Goal: Task Accomplishment & Management: Manage account settings

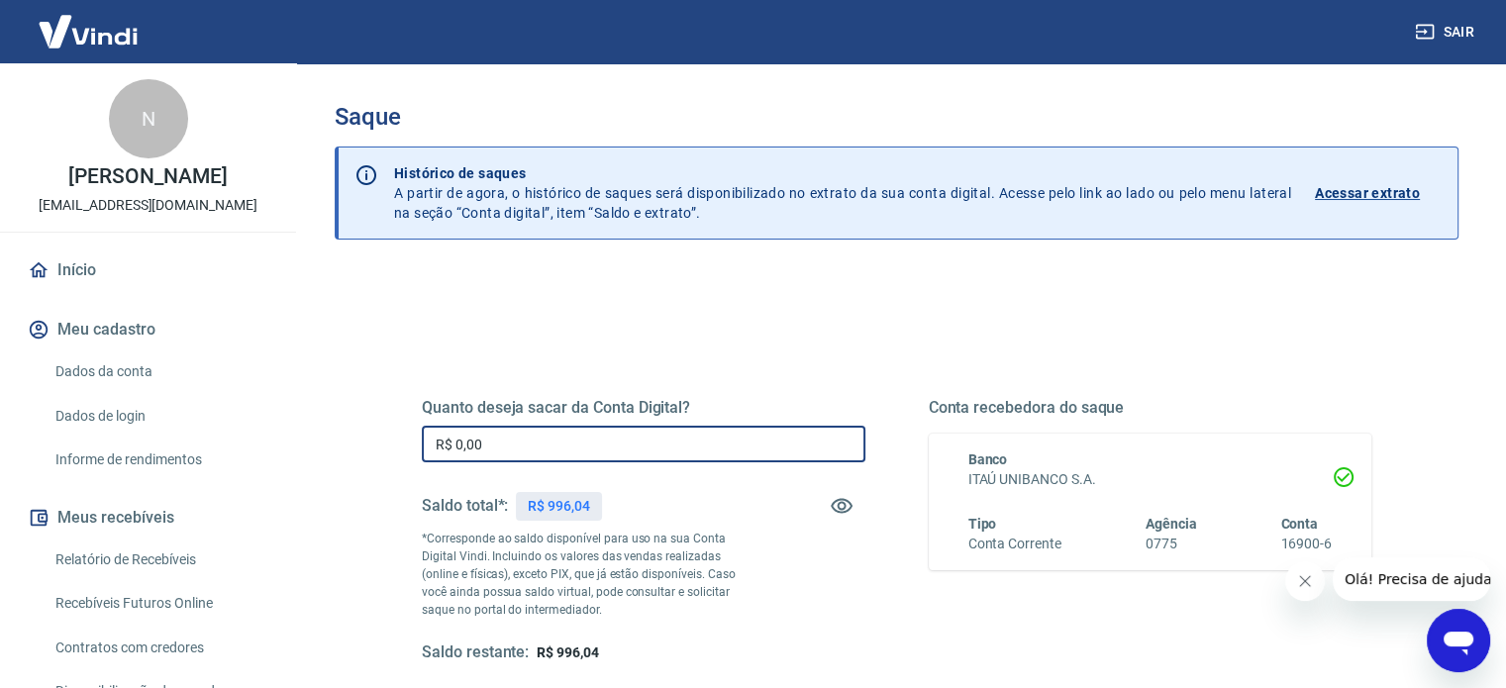
click at [513, 444] on input "R$ 0,00" at bounding box center [644, 444] width 444 height 37
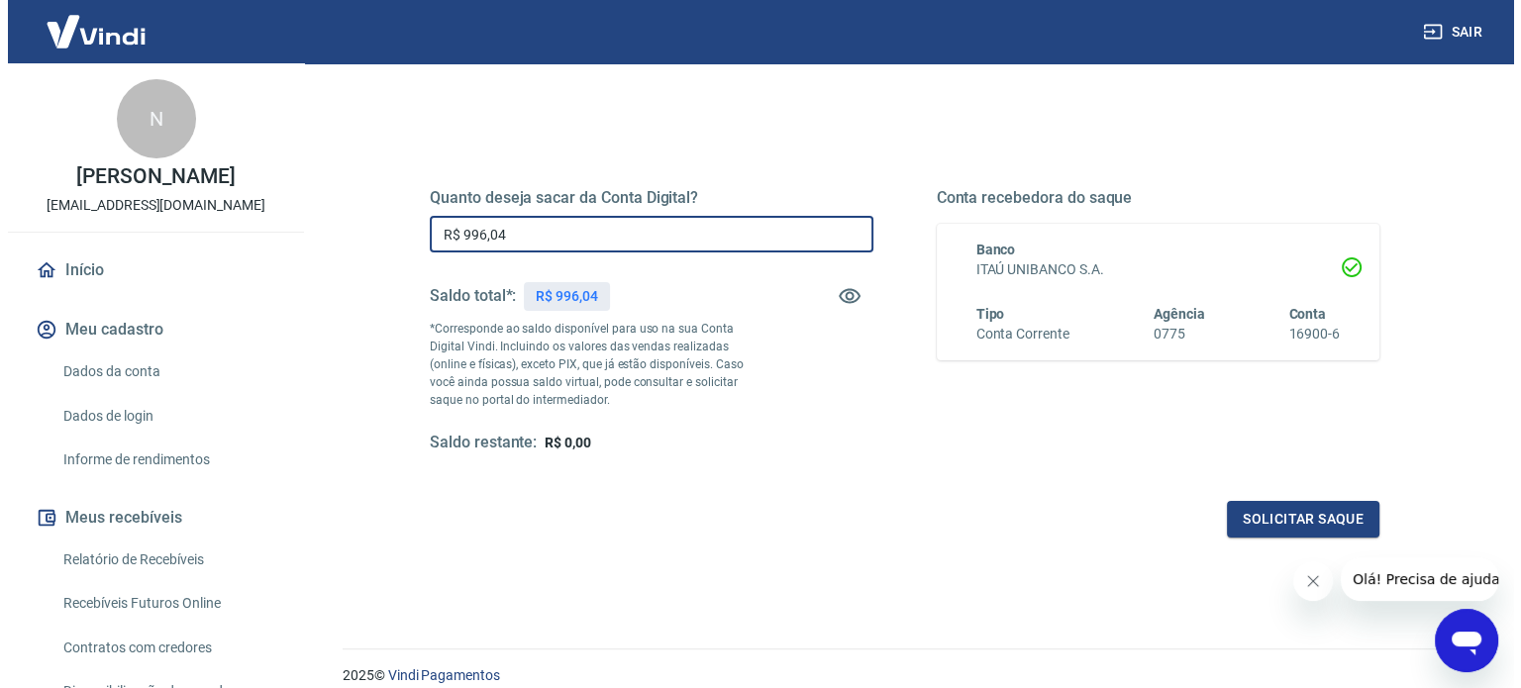
scroll to position [248, 0]
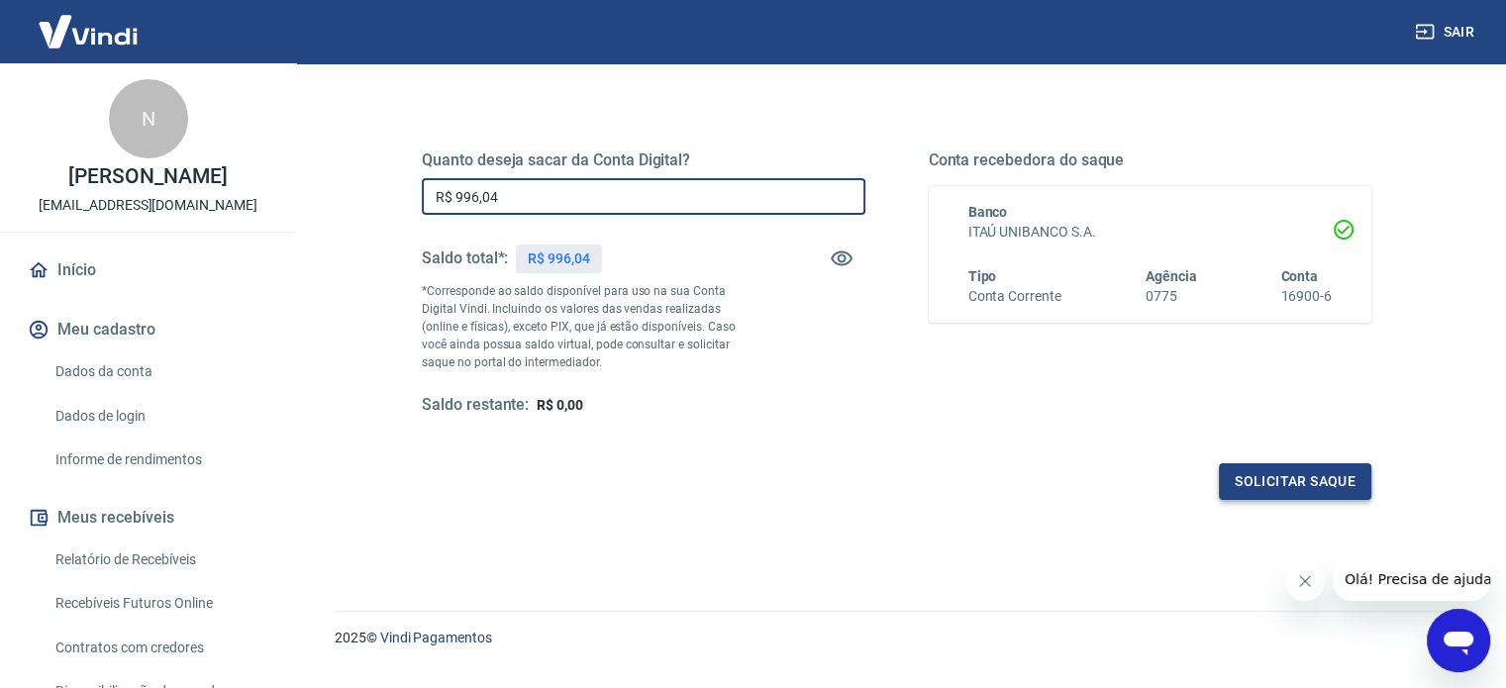
type input "R$ 996,04"
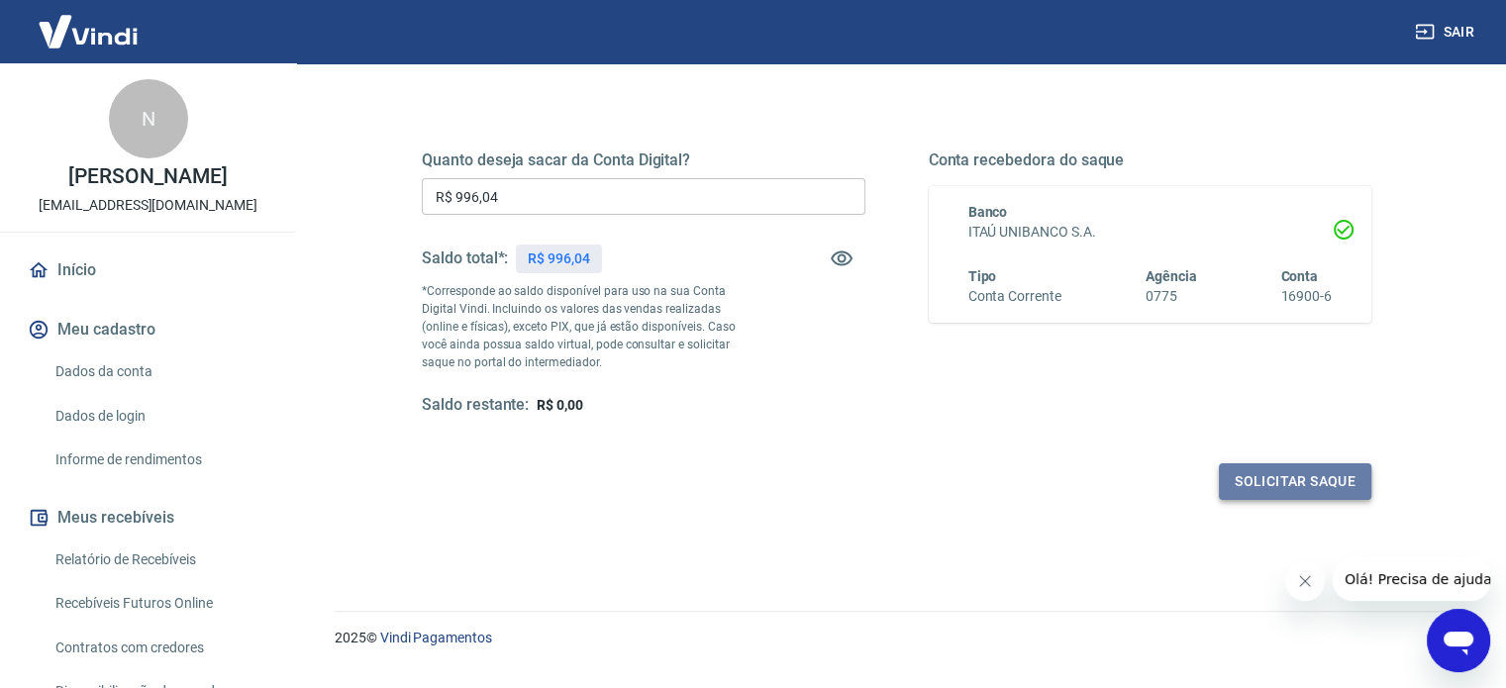
click at [1254, 491] on button "Solicitar saque" at bounding box center [1295, 481] width 153 height 37
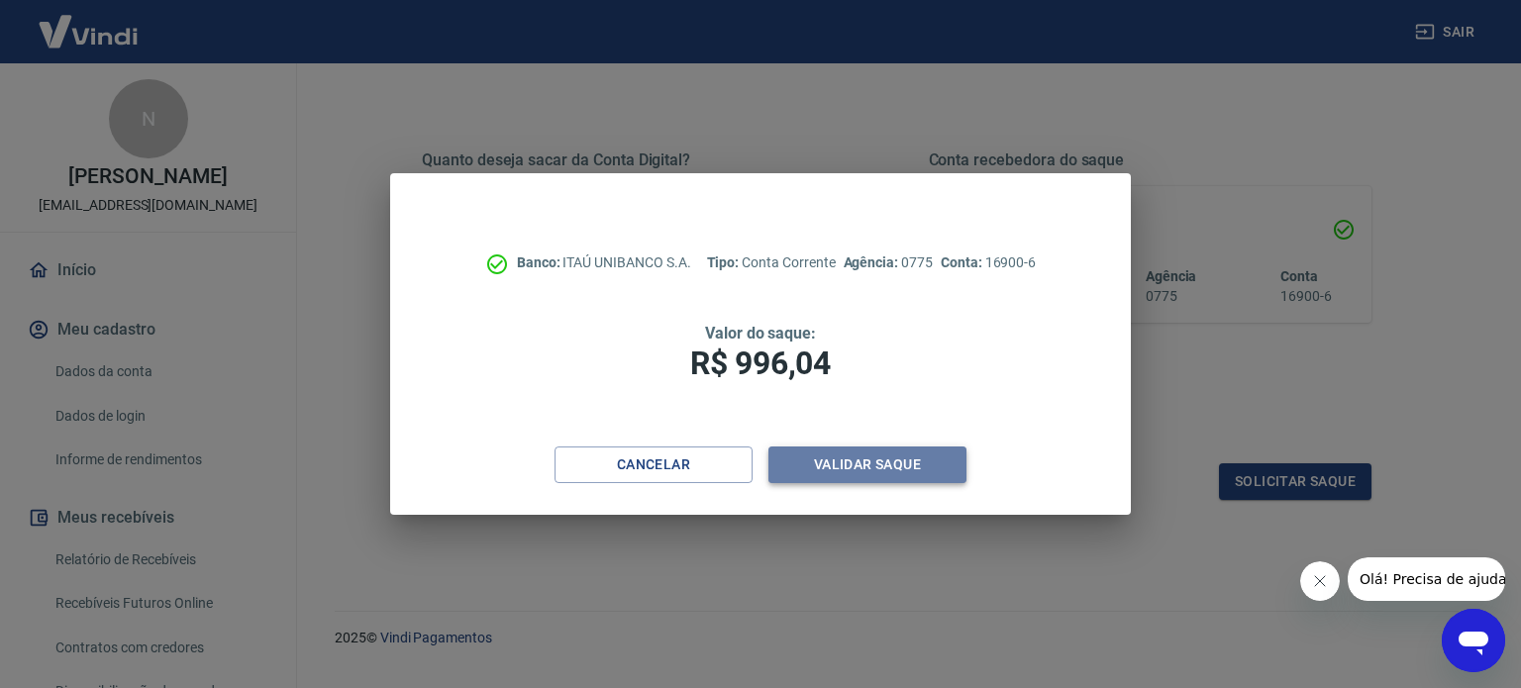
click at [829, 467] on button "Validar saque" at bounding box center [868, 465] width 198 height 37
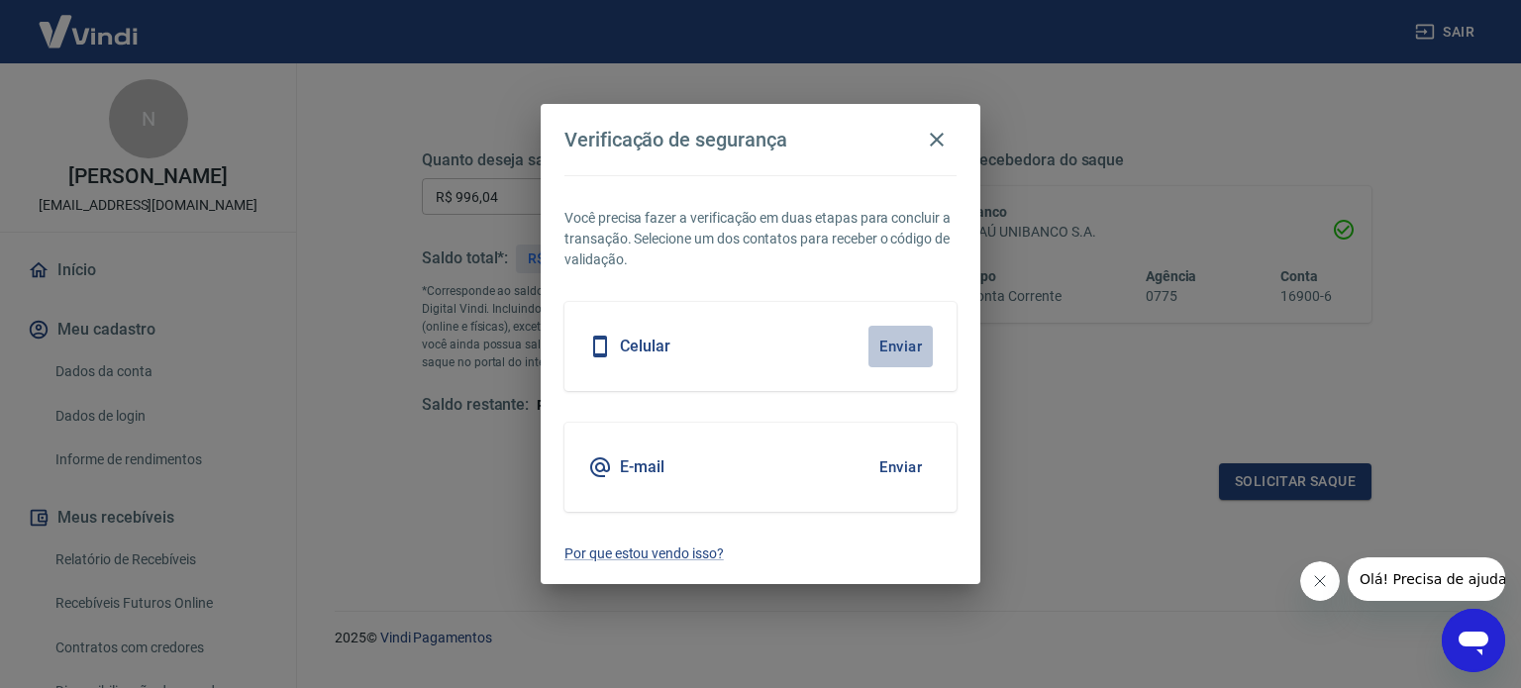
click at [887, 348] on button "Enviar" at bounding box center [901, 347] width 64 height 42
click at [897, 344] on body "Sair N [PERSON_NAME] [EMAIL_ADDRESS][DOMAIN_NAME] Início Meu cadastro Dados da …" at bounding box center [760, 96] width 1521 height 688
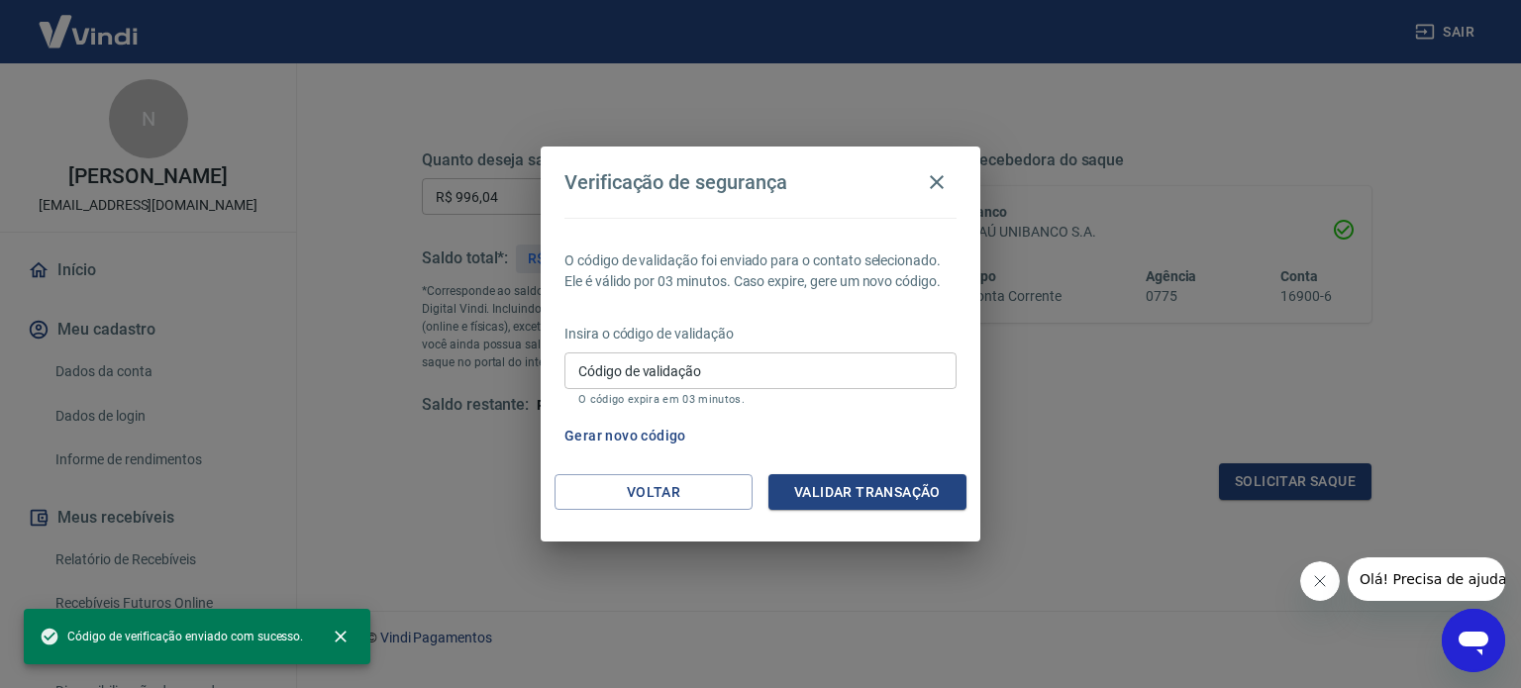
click at [666, 365] on input "Código de validação" at bounding box center [761, 371] width 392 height 37
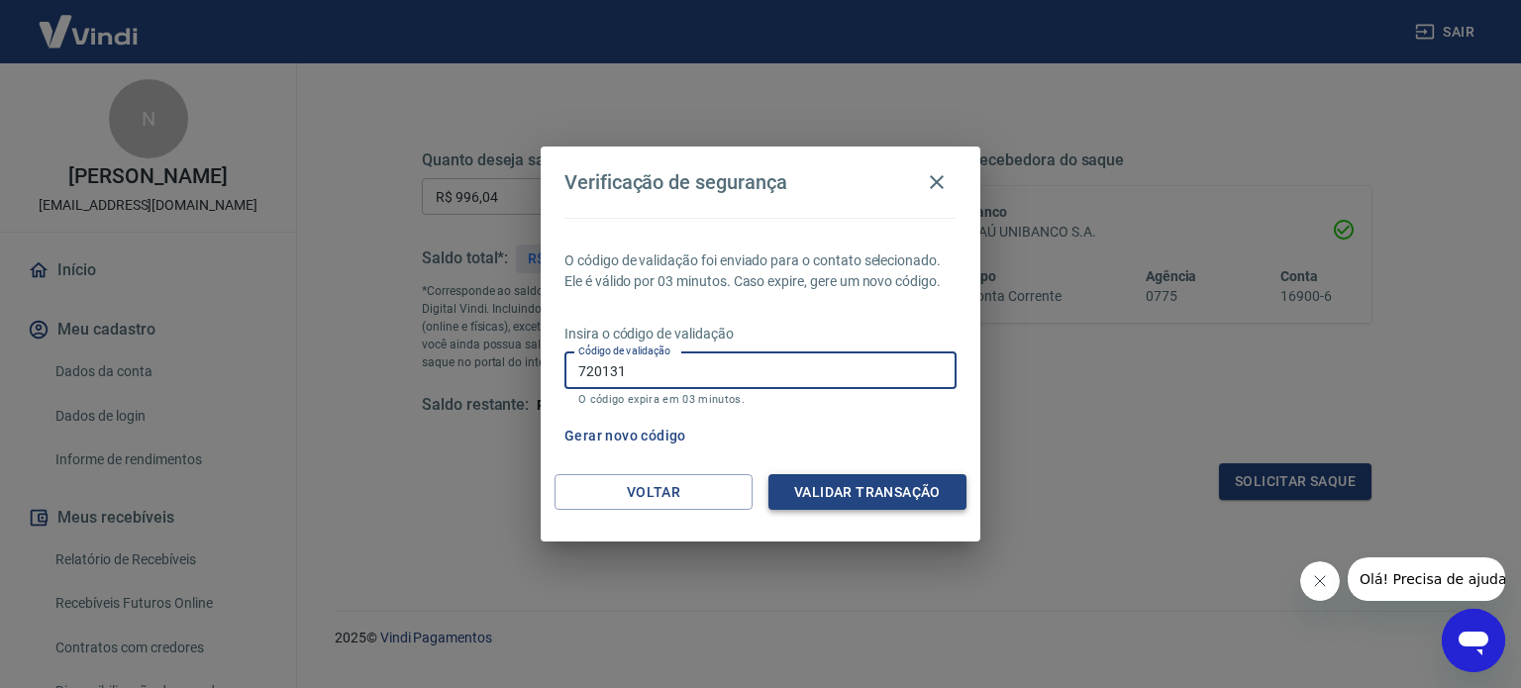
type input "720131"
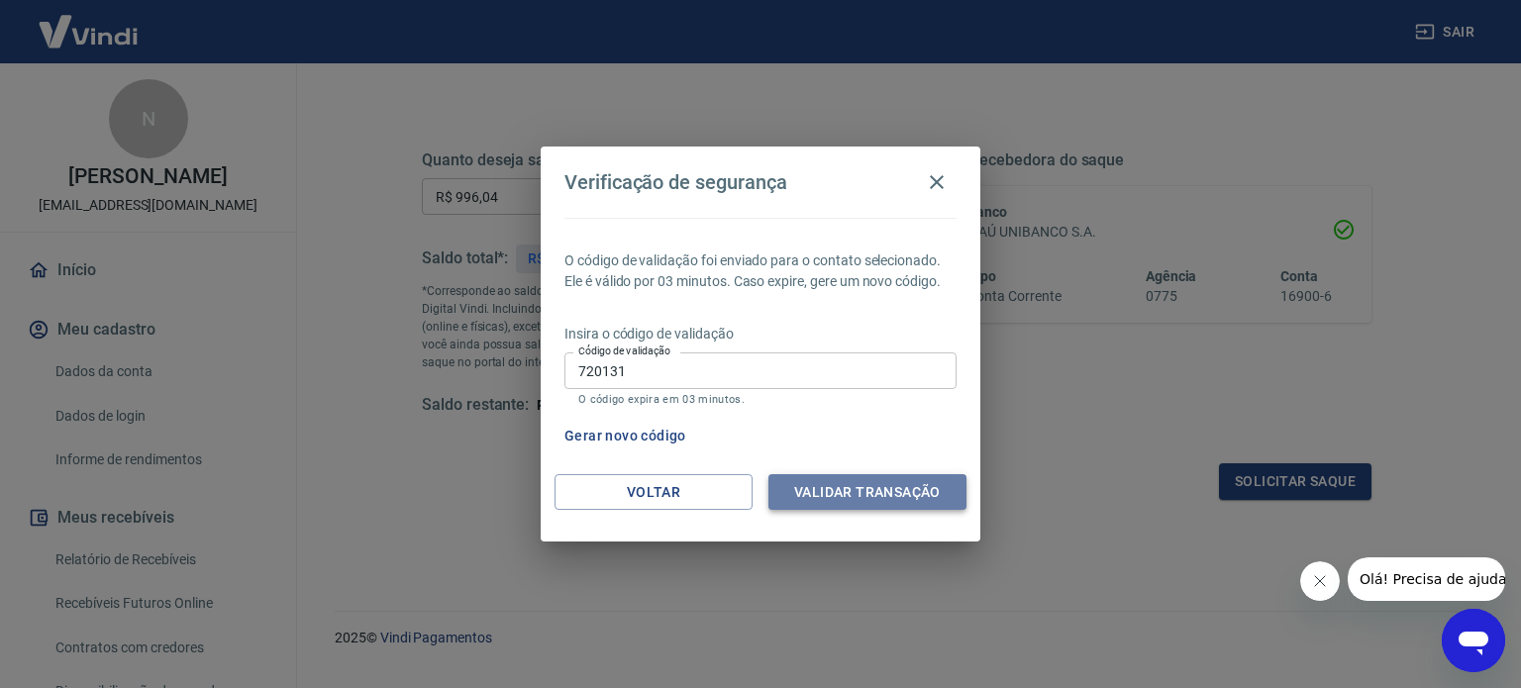
click at [838, 490] on button "Validar transação" at bounding box center [868, 492] width 198 height 37
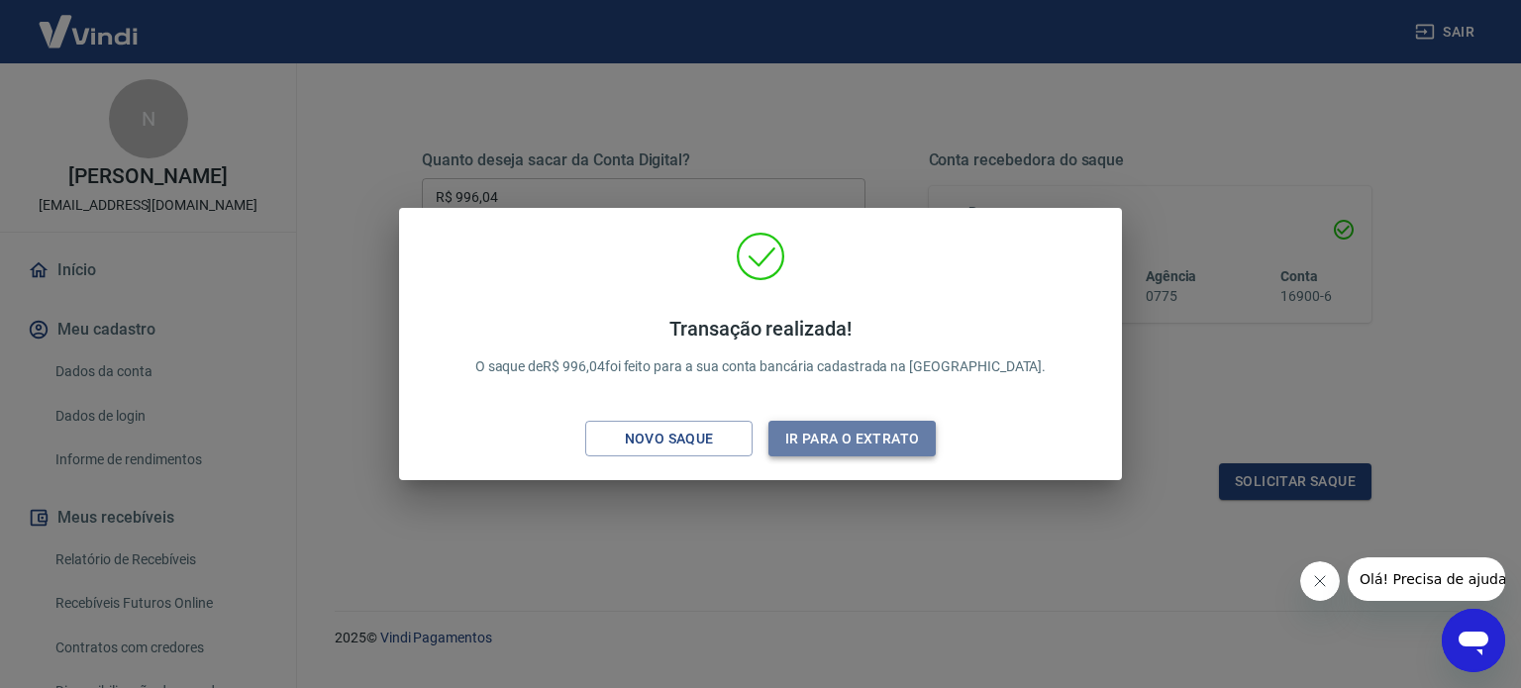
click at [821, 435] on button "Ir para o extrato" at bounding box center [852, 439] width 167 height 37
